Goal: Information Seeking & Learning: Learn about a topic

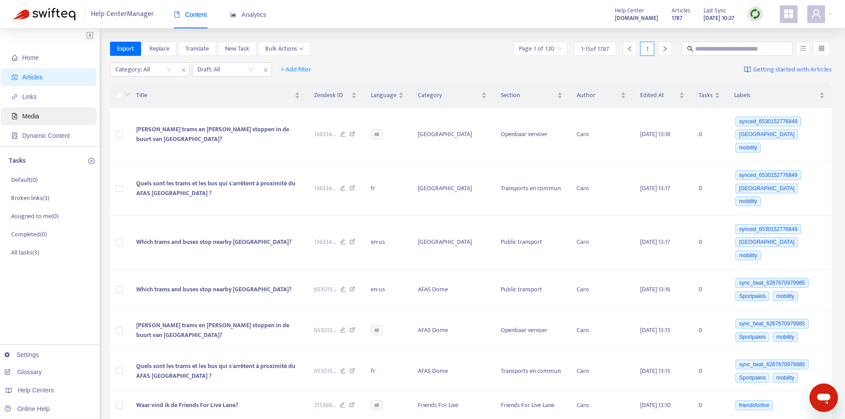
click at [28, 113] on span "Media" at bounding box center [30, 116] width 17 height 7
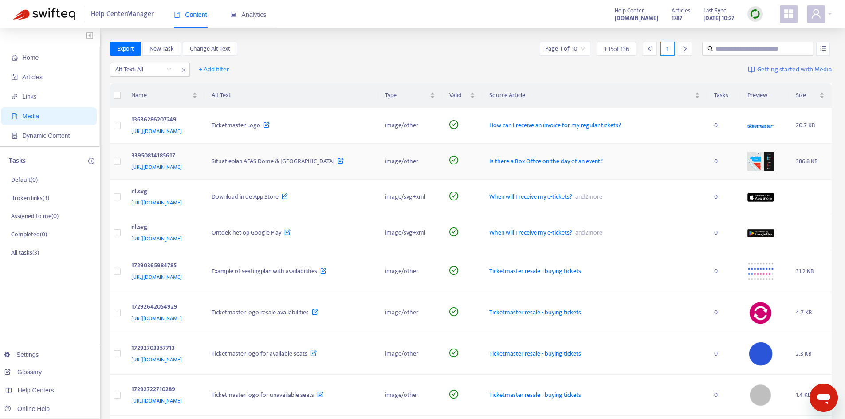
click at [603, 160] on span "Is there a Box Office on the day of an event?" at bounding box center [546, 161] width 114 height 10
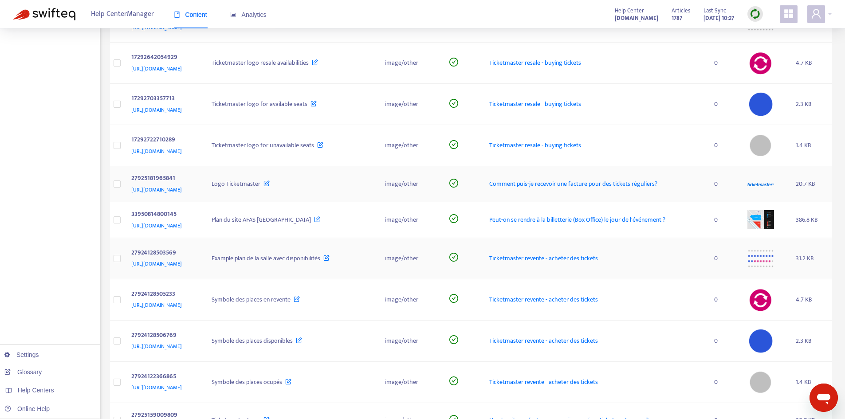
scroll to position [266, 0]
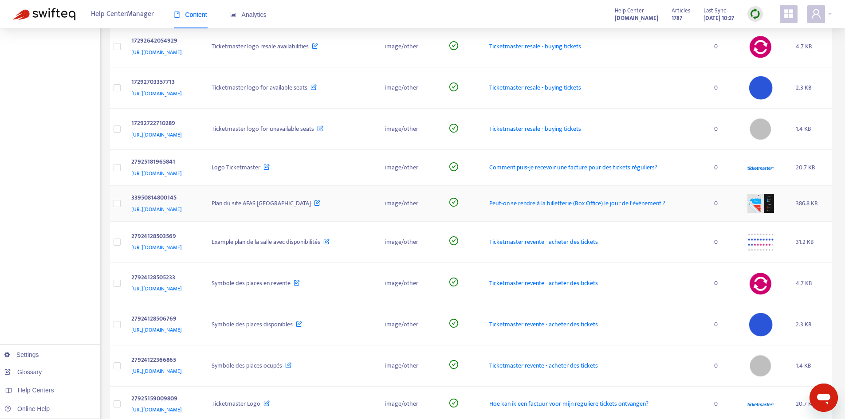
click at [764, 212] on img at bounding box center [760, 203] width 27 height 19
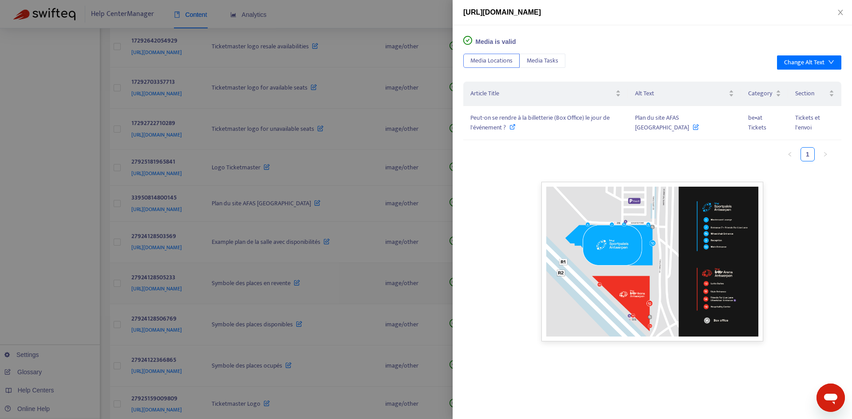
click at [335, 292] on div at bounding box center [426, 209] width 852 height 419
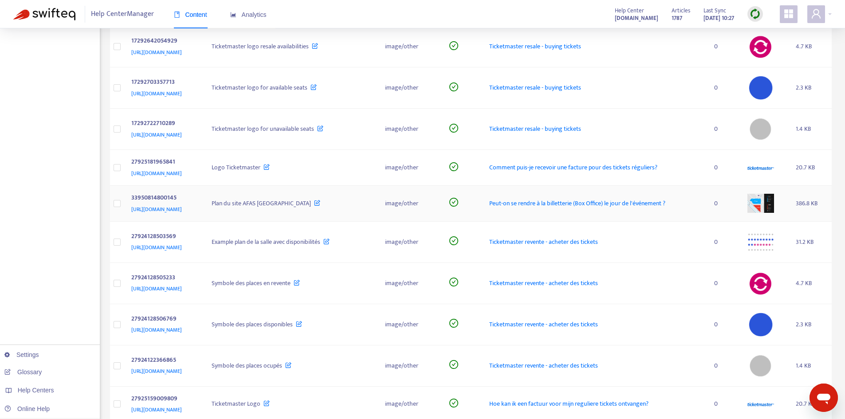
click at [575, 208] on span "Peut-on se rendre à la billetterie (Box Office) le jour de l'événement ?" at bounding box center [577, 203] width 176 height 10
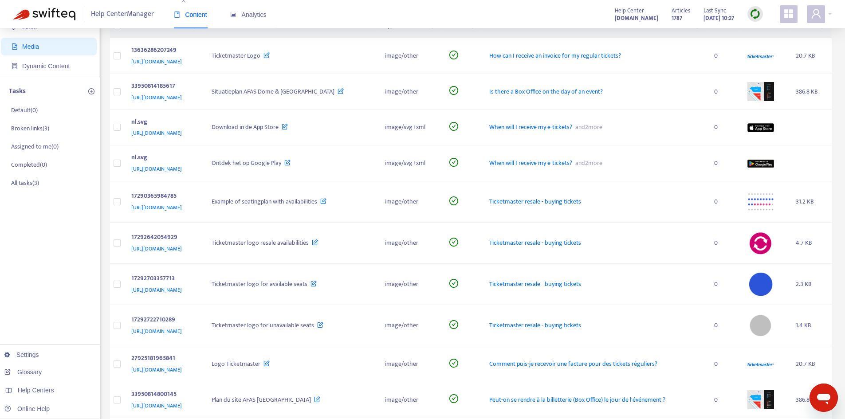
scroll to position [0, 0]
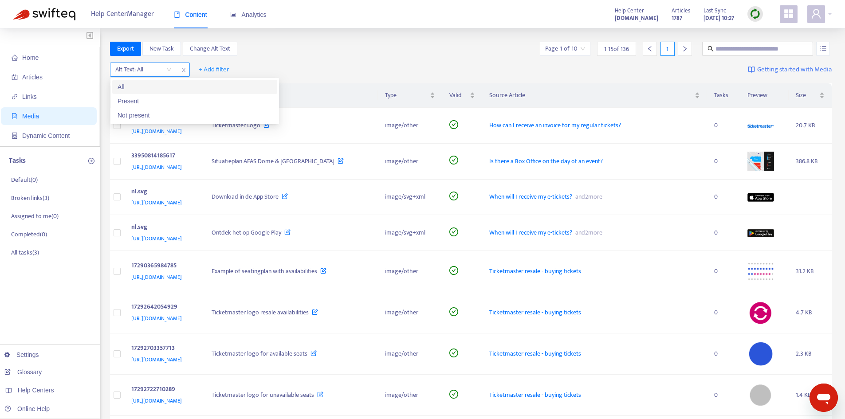
click at [161, 70] on input "search" at bounding box center [143, 69] width 56 height 13
click at [157, 75] on input "search" at bounding box center [143, 69] width 56 height 13
click at [319, 62] on div "Alt Text: All + Add filter Getting started with Media" at bounding box center [471, 71] width 722 height 24
click at [275, 56] on div "Export New Task Change Alt Text Page 1 of 10 1 - 15 of 136 1" at bounding box center [471, 51] width 722 height 18
click at [687, 47] on icon "right" at bounding box center [685, 49] width 6 height 6
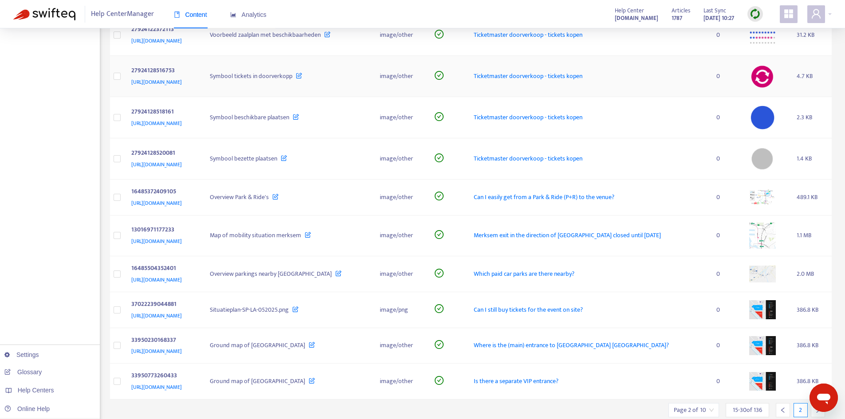
scroll to position [303, 0]
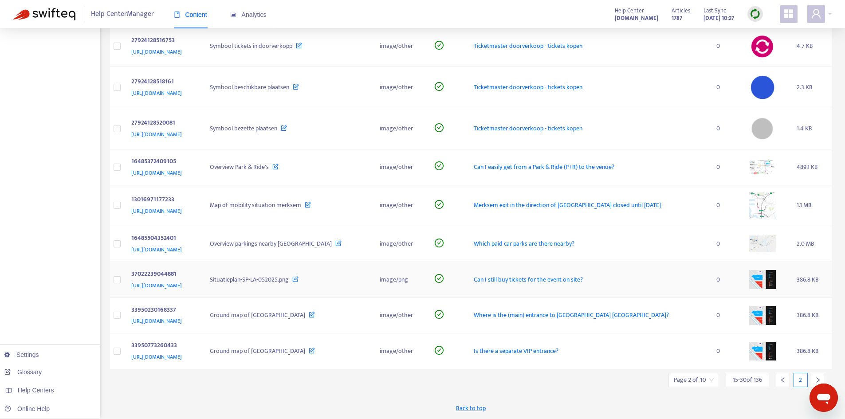
click at [583, 280] on span "Can I still buy tickets for the event on site?" at bounding box center [528, 280] width 109 height 10
click at [624, 316] on span "Where is the (main) entrance to [GEOGRAPHIC_DATA] [GEOGRAPHIC_DATA]?" at bounding box center [571, 315] width 195 height 10
click at [559, 350] on span "Is there a separate VIP entrance?" at bounding box center [516, 351] width 85 height 10
click at [816, 380] on icon "right" at bounding box center [818, 380] width 6 height 6
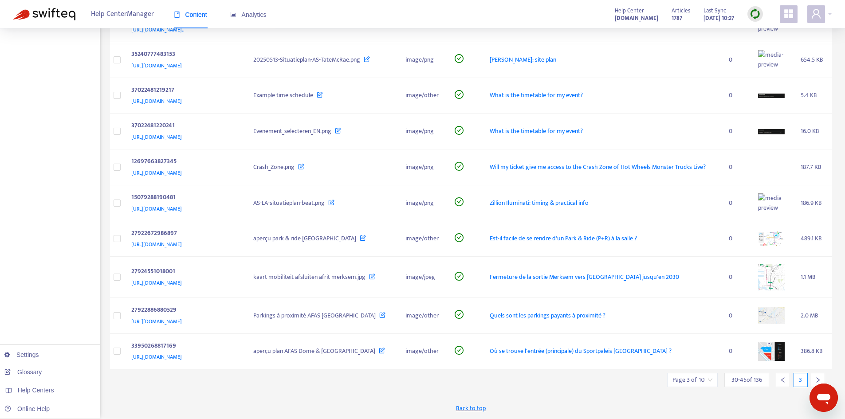
scroll to position [302, 0]
click at [645, 352] on span "Où se trouve l'entrée (principale) du Sportpaleis [GEOGRAPHIC_DATA] ?" at bounding box center [581, 351] width 182 height 10
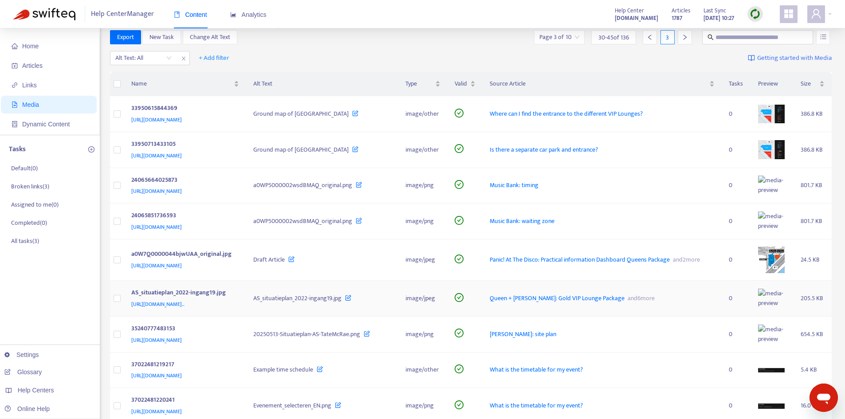
scroll to position [0, 0]
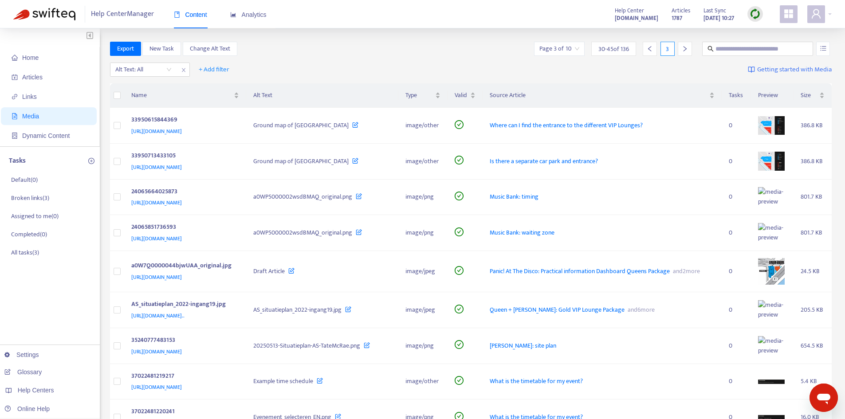
click at [760, 11] on img at bounding box center [755, 13] width 11 height 11
click at [771, 47] on link "Full Sync" at bounding box center [771, 46] width 32 height 10
